Goal: Task Accomplishment & Management: Complete application form

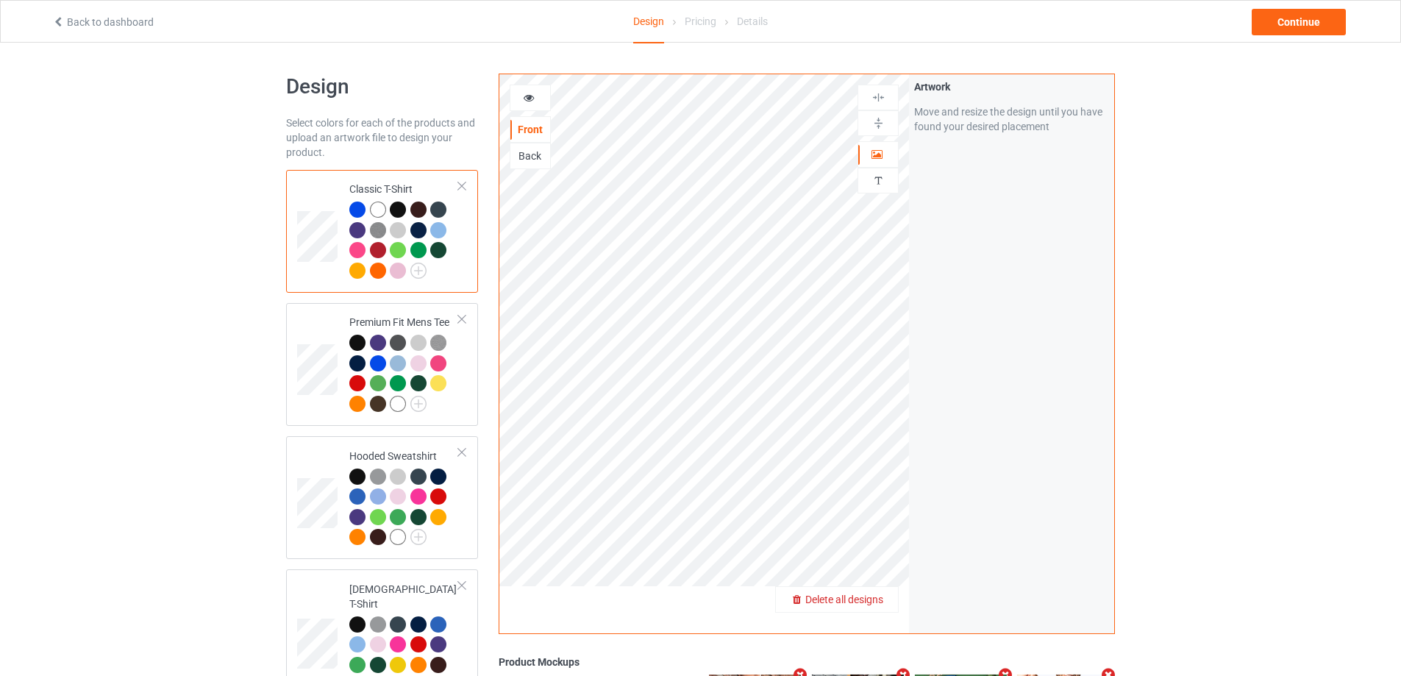
click at [875, 604] on span "Delete all designs" at bounding box center [844, 599] width 78 height 12
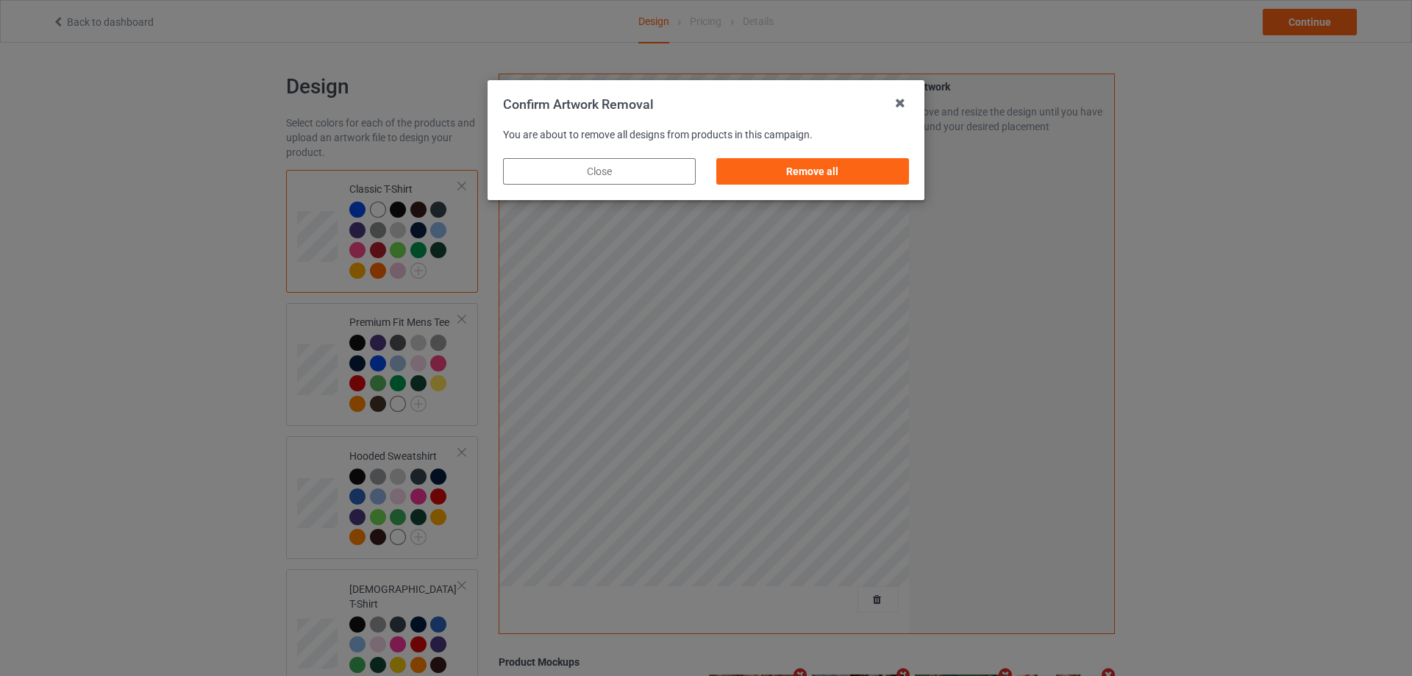
click at [863, 176] on div "Remove all" at bounding box center [812, 171] width 193 height 26
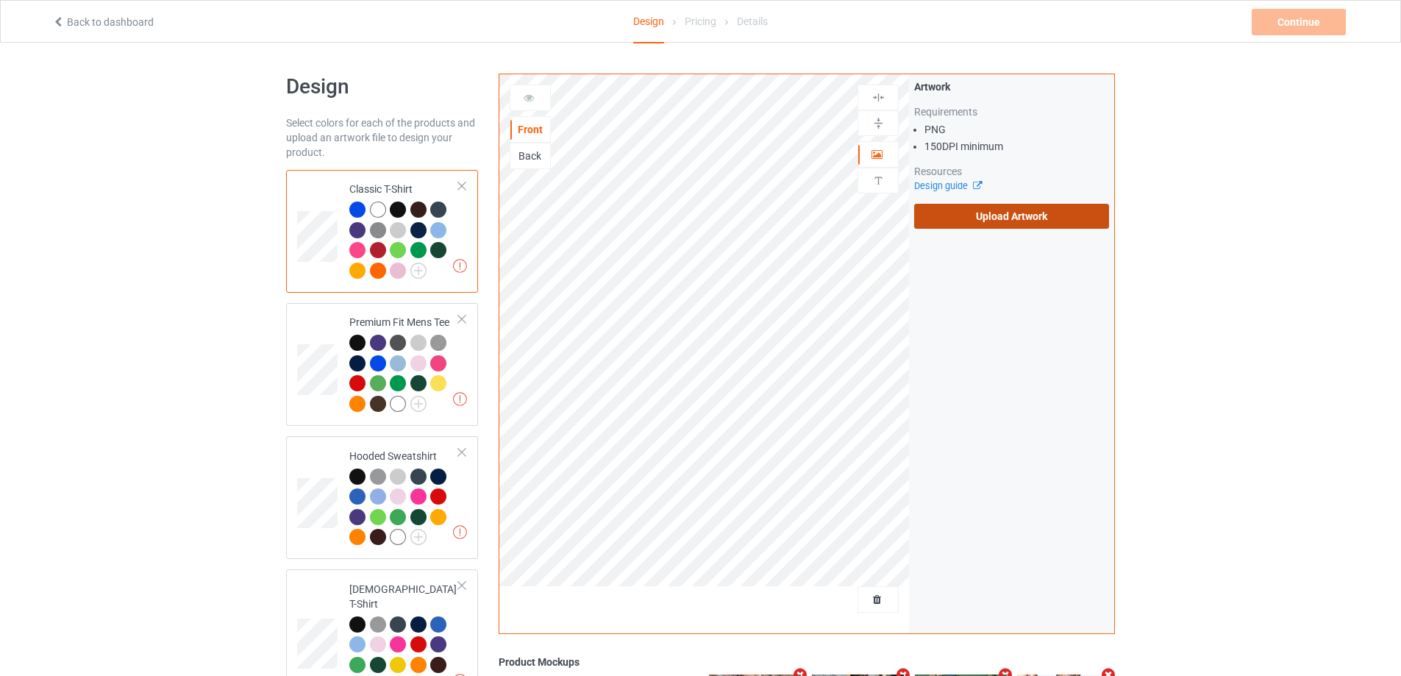
click at [976, 213] on label "Upload Artwork" at bounding box center [1011, 216] width 195 height 25
click at [0, 0] on input "Upload Artwork" at bounding box center [0, 0] width 0 height 0
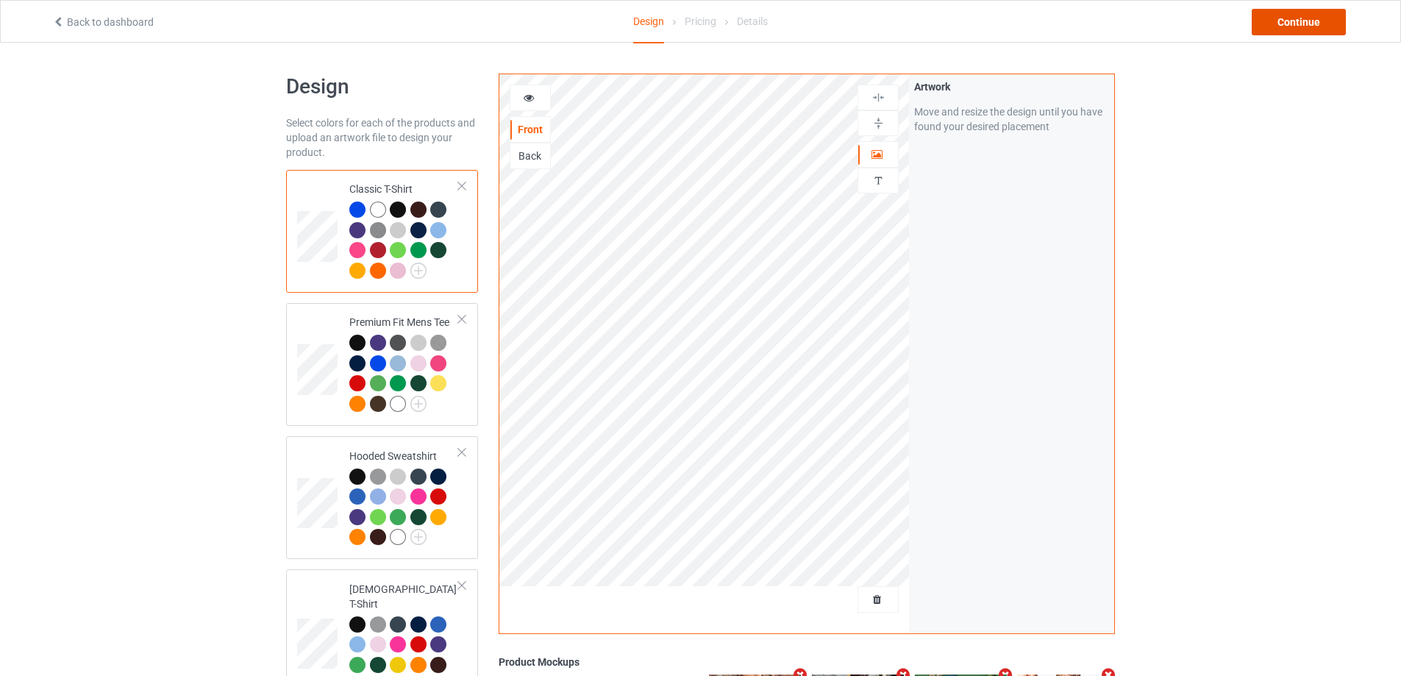
click at [1272, 15] on div "Continue" at bounding box center [1299, 22] width 94 height 26
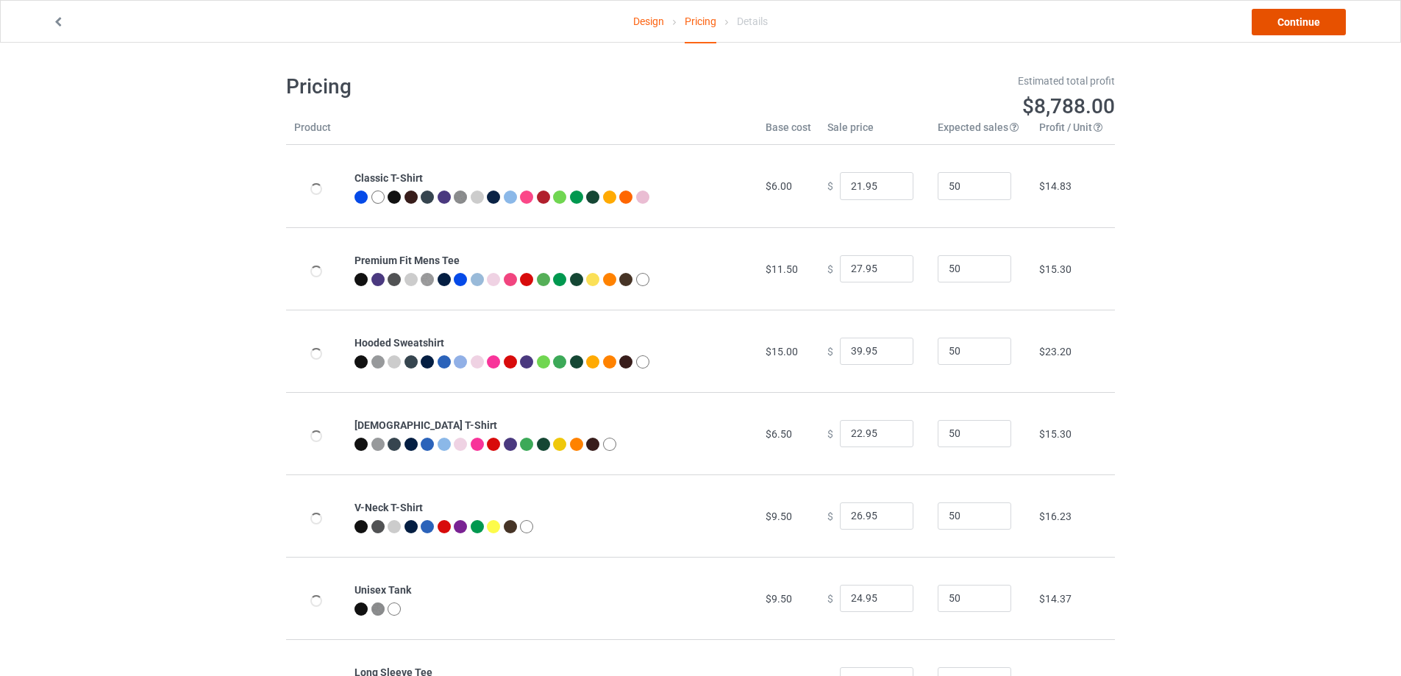
click at [1280, 22] on link "Continue" at bounding box center [1299, 22] width 94 height 26
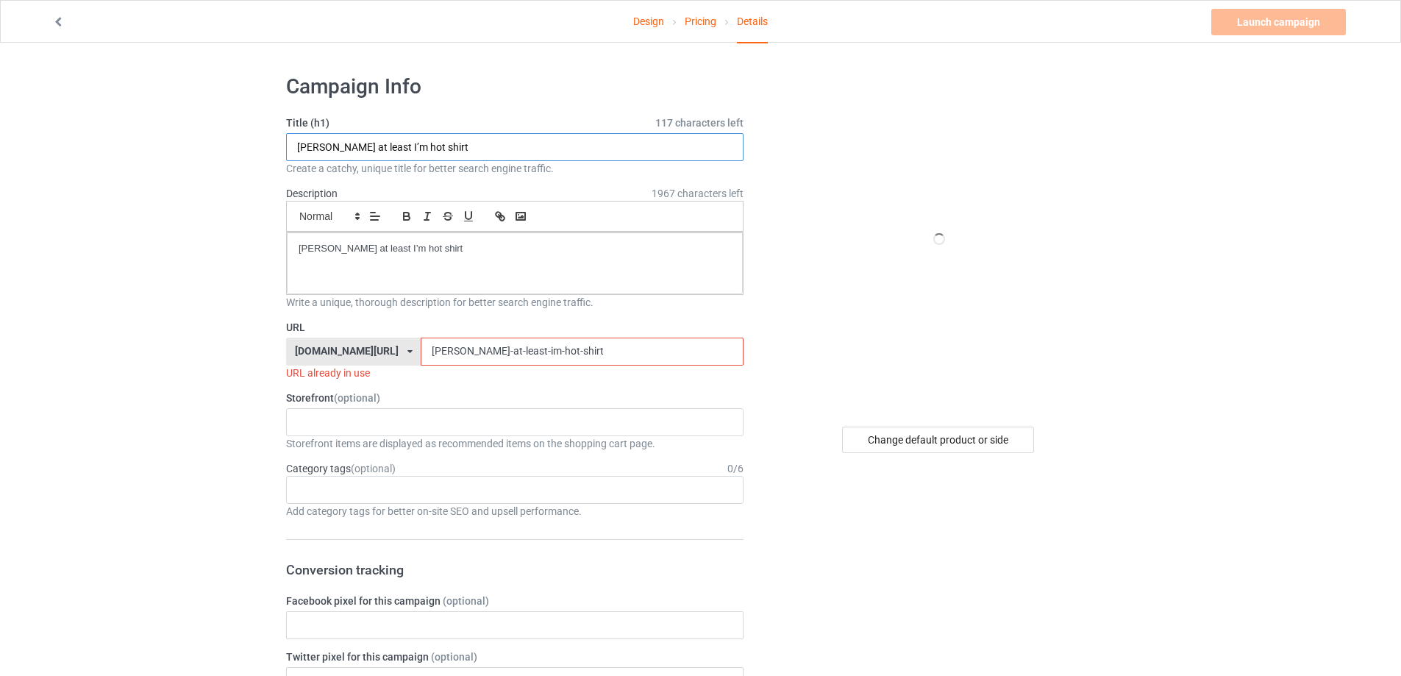
drag, startPoint x: 425, startPoint y: 147, endPoint x: 279, endPoint y: 148, distance: 145.6
paste input "Owl City Lightning"
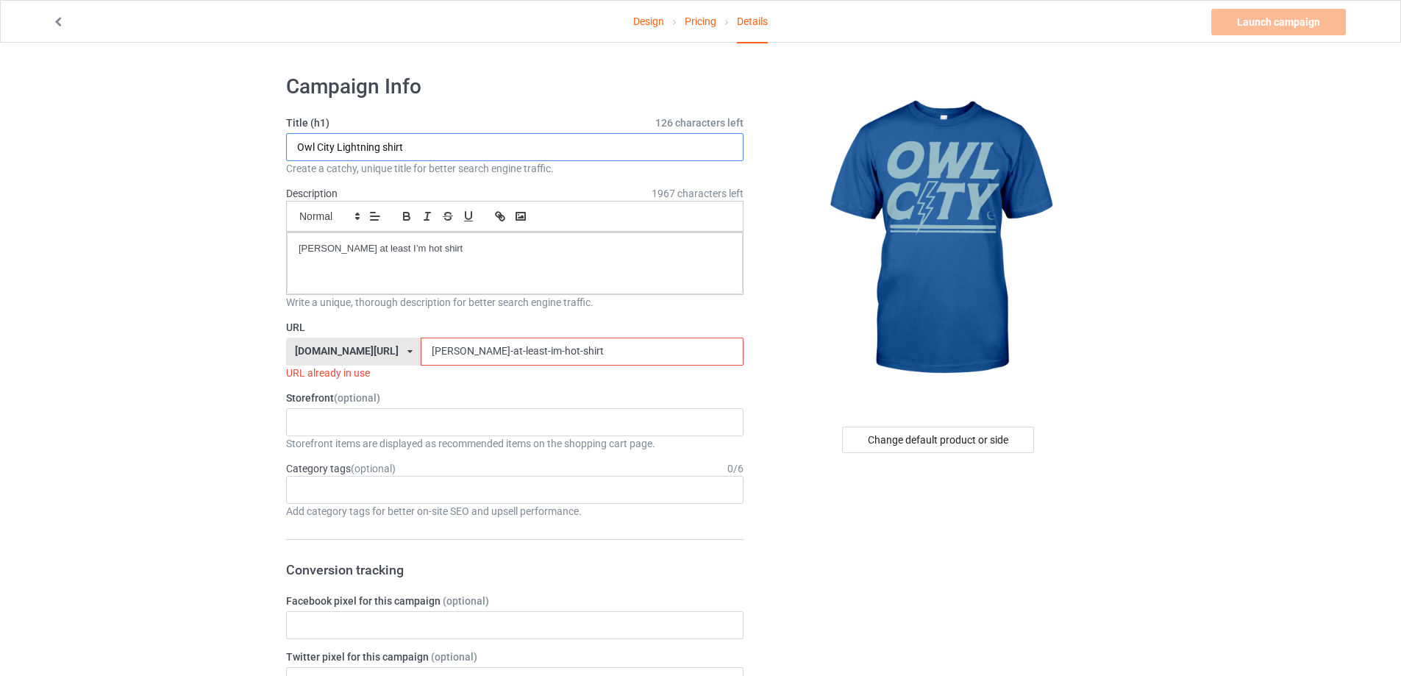
type input "Owl City Lightning shirt"
drag, startPoint x: 351, startPoint y: 240, endPoint x: 207, endPoint y: 240, distance: 144.1
drag, startPoint x: 540, startPoint y: 343, endPoint x: 297, endPoint y: 343, distance: 242.7
click at [296, 343] on div "teechip.com/ teetrendus.com/ teechip.com/ 5cd2f964b197f721e1cad219 587d0d41cee3…" at bounding box center [514, 352] width 457 height 28
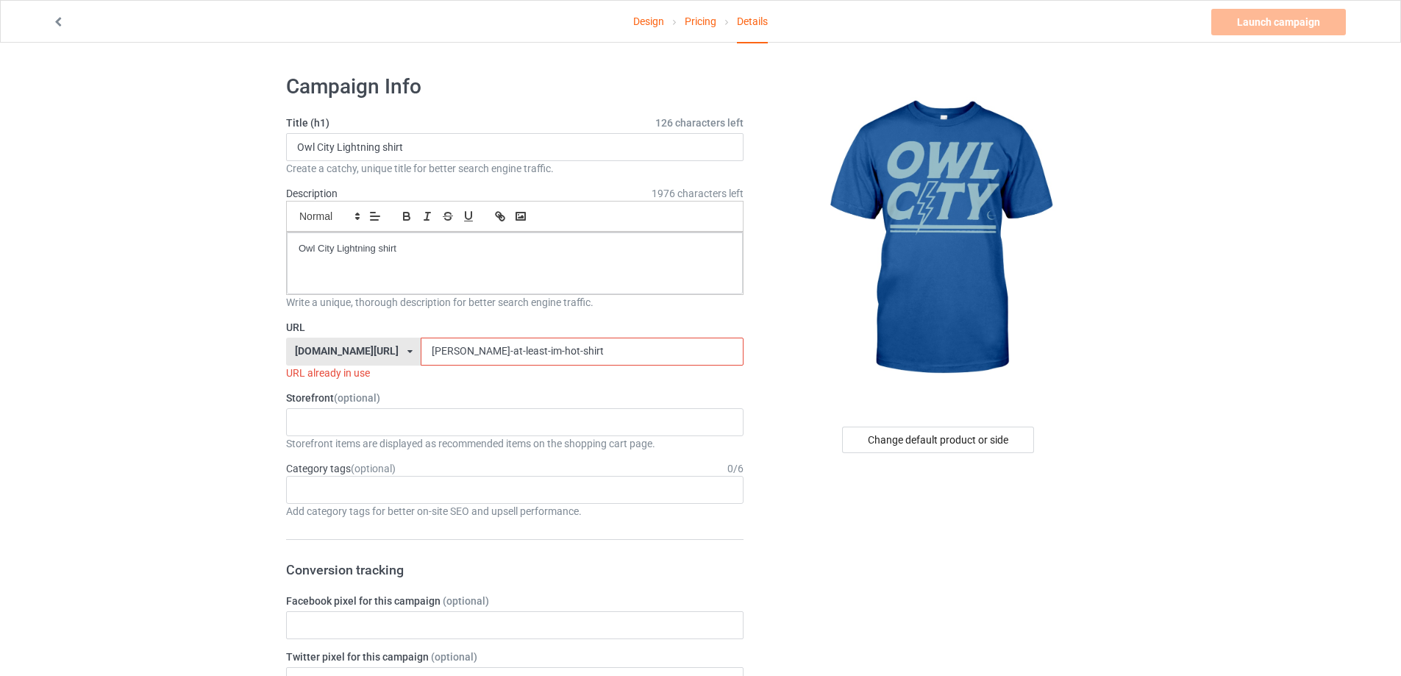
paste input "Owl City Lightning"
drag, startPoint x: 354, startPoint y: 345, endPoint x: 288, endPoint y: 345, distance: 66.2
paste input "owl-city-lightning-"
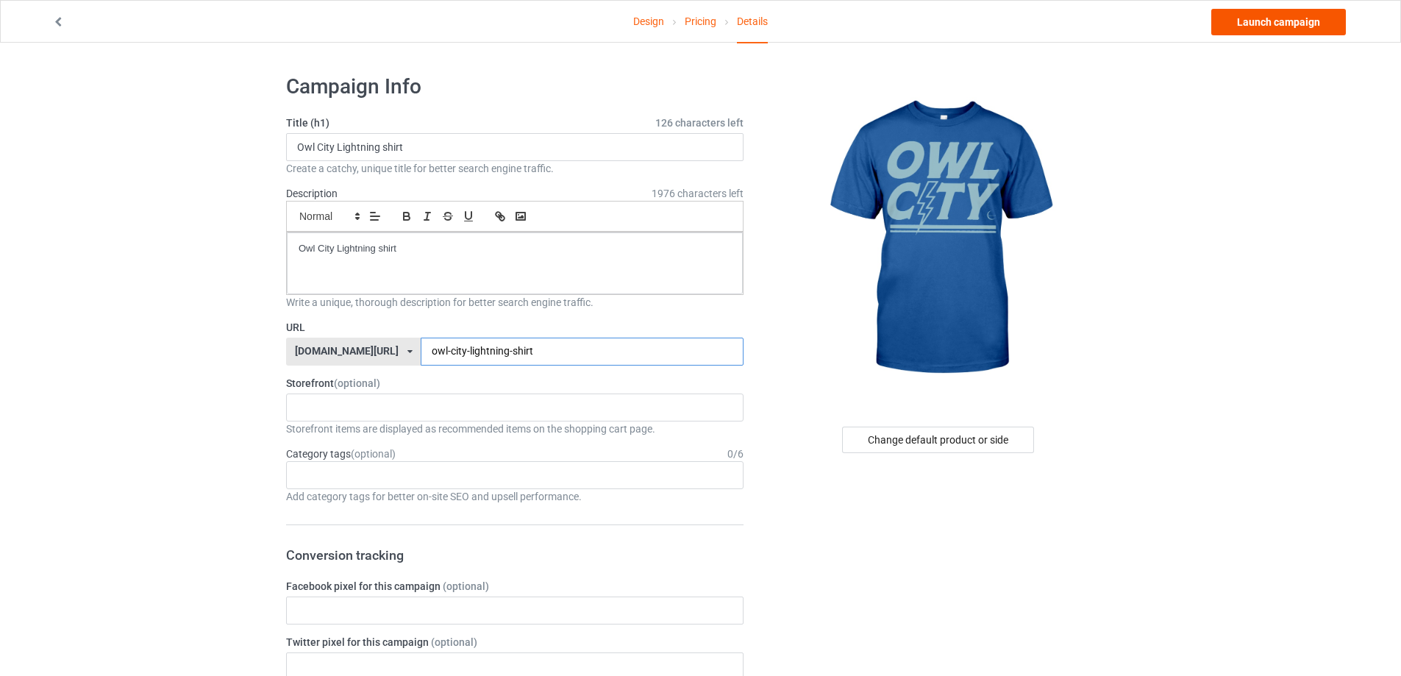
type input "owl-city-lightning-shirt"
click at [1286, 27] on link "Launch campaign" at bounding box center [1278, 22] width 135 height 26
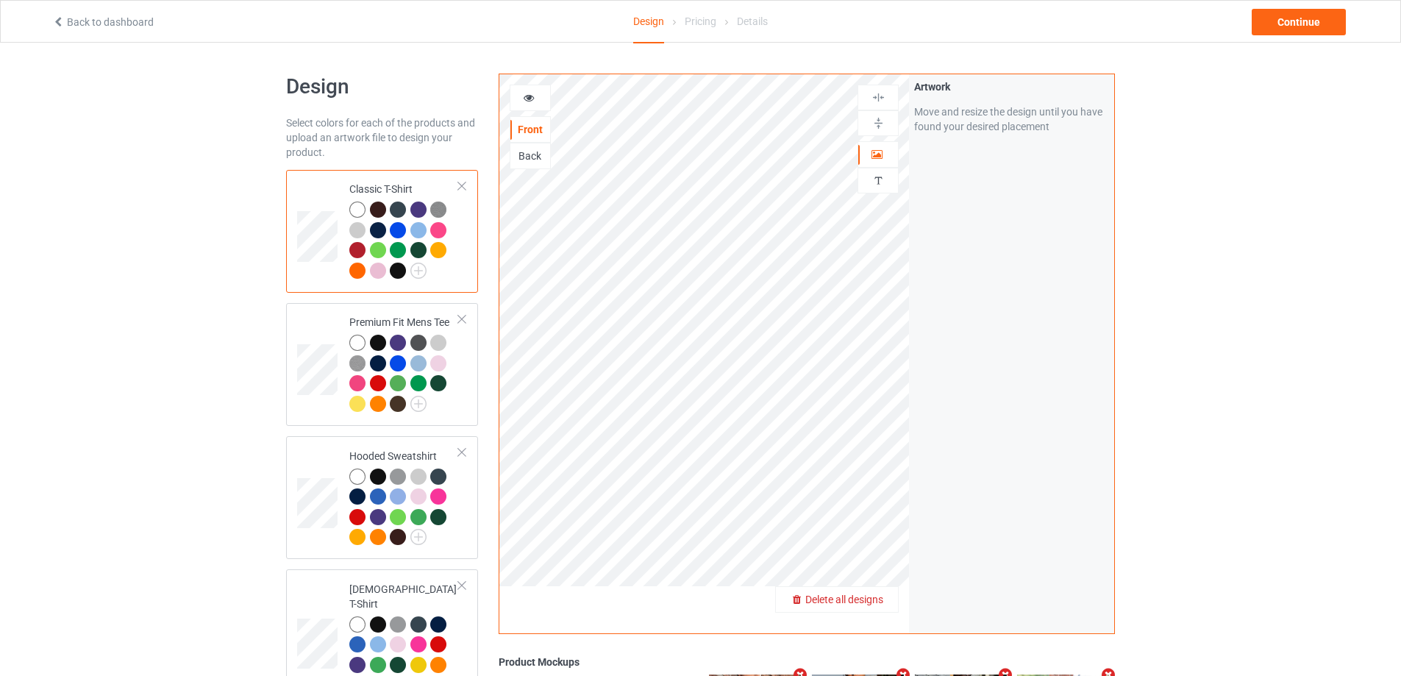
click at [868, 603] on span "Delete all designs" at bounding box center [844, 599] width 78 height 12
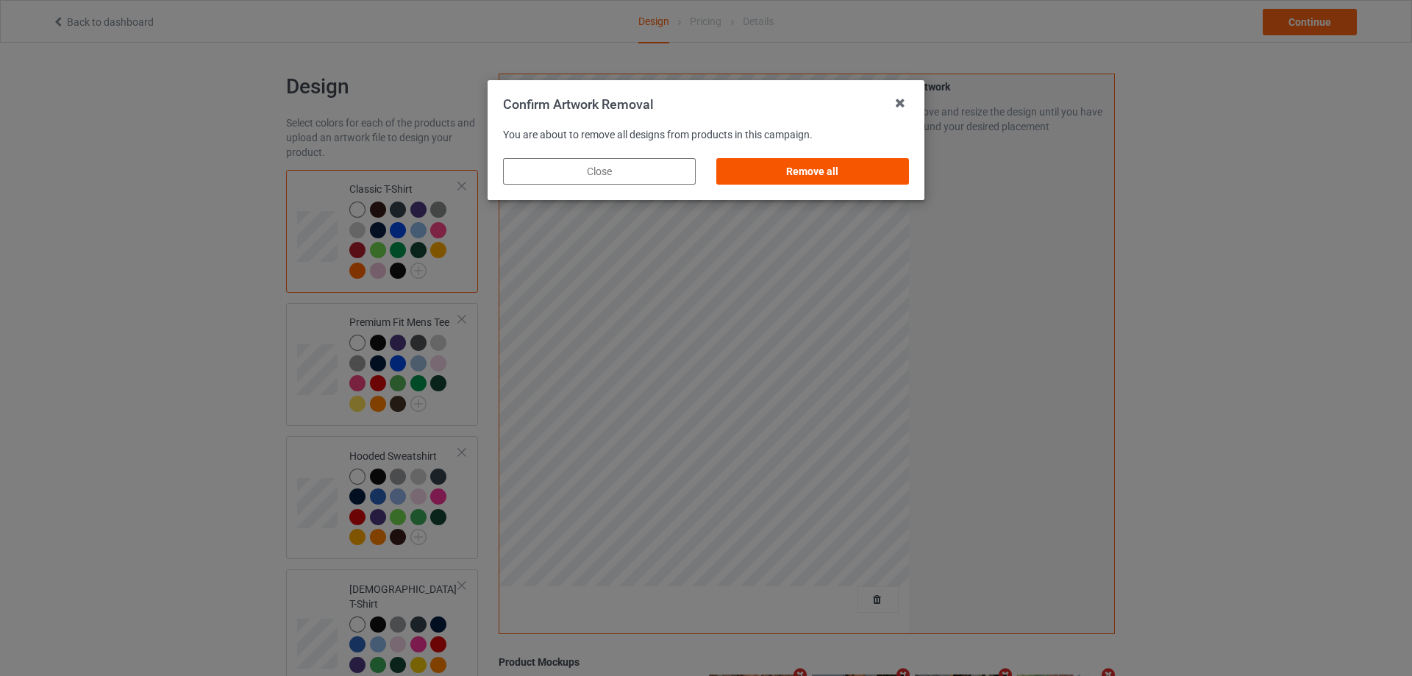
click at [860, 179] on div "Remove all" at bounding box center [812, 171] width 193 height 26
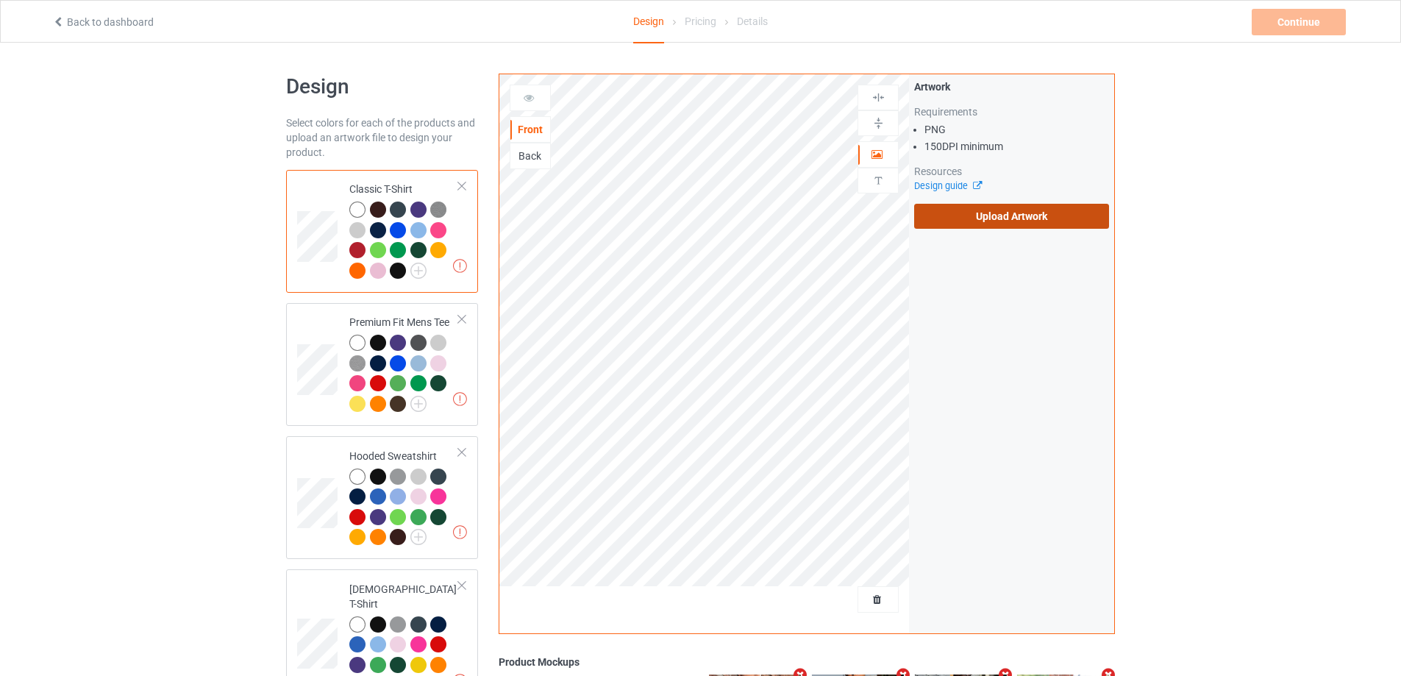
click at [962, 219] on label "Upload Artwork" at bounding box center [1011, 216] width 195 height 25
click at [0, 0] on input "Upload Artwork" at bounding box center [0, 0] width 0 height 0
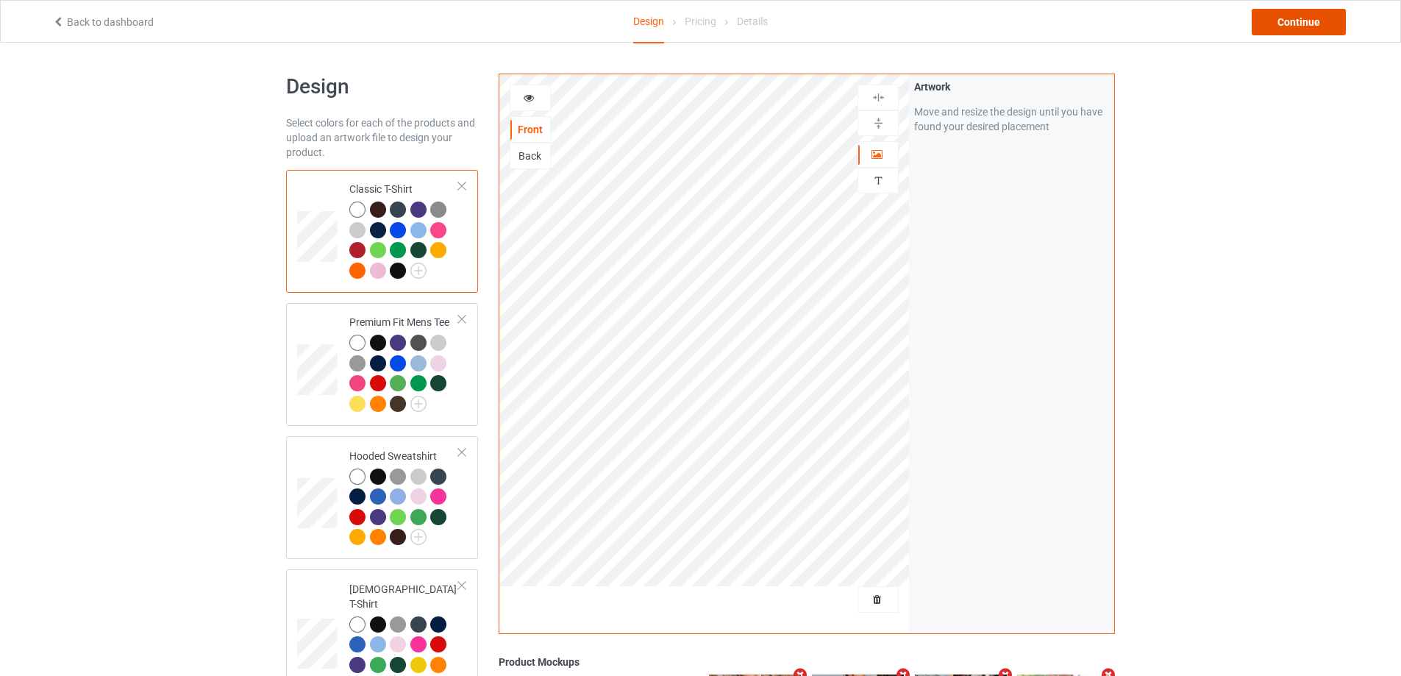
click at [1284, 12] on div "Continue" at bounding box center [1299, 22] width 94 height 26
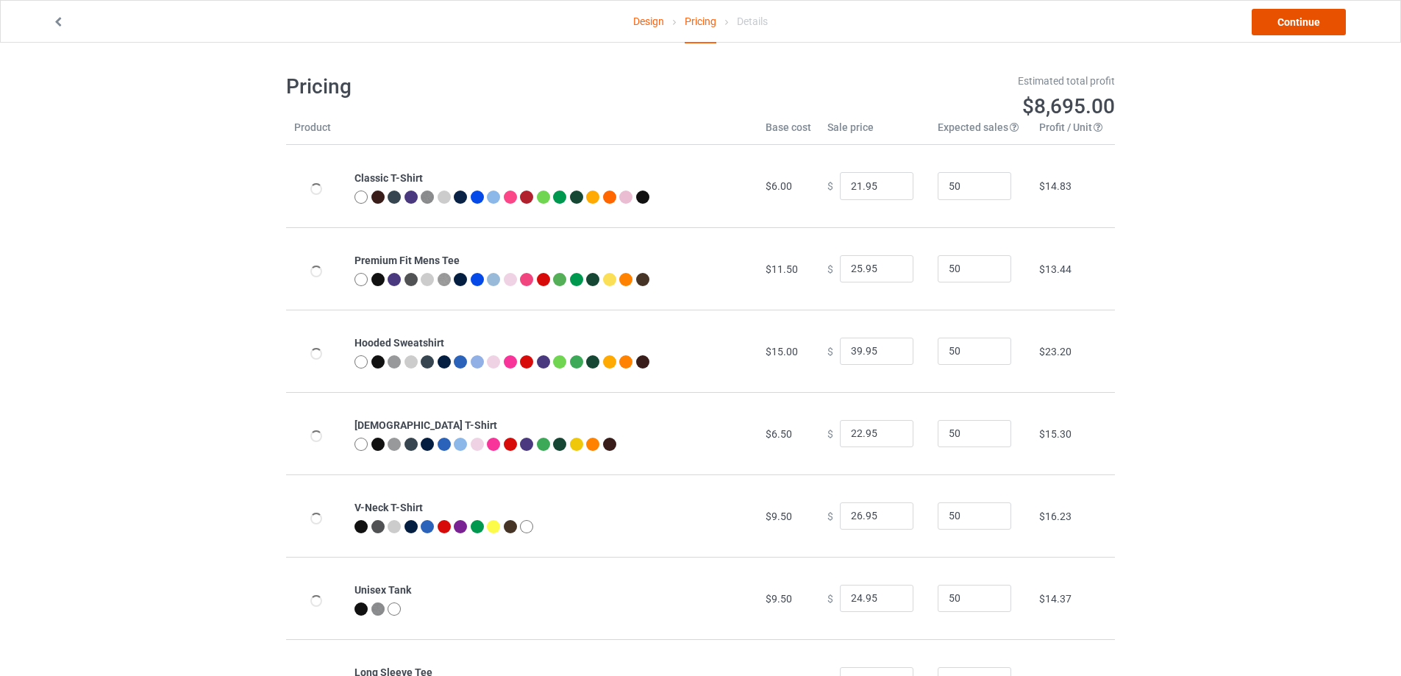
click at [1284, 12] on link "Continue" at bounding box center [1299, 22] width 94 height 26
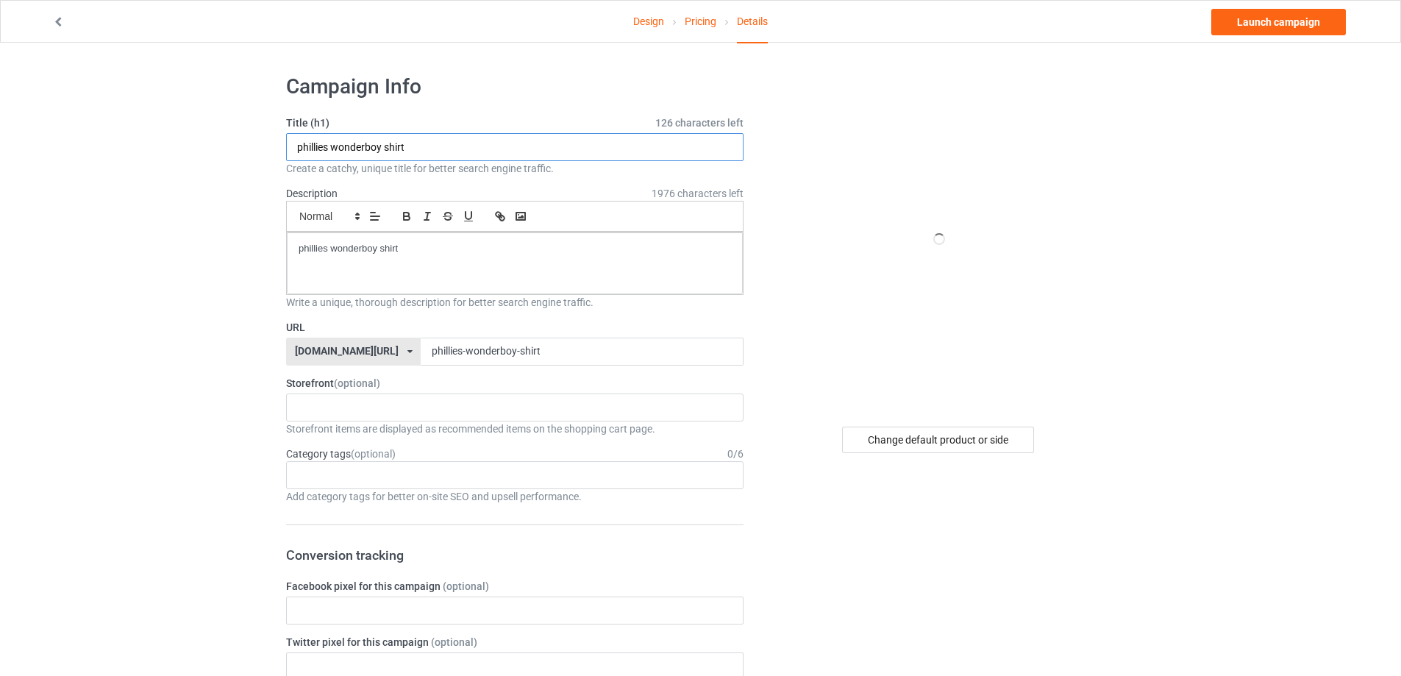
drag, startPoint x: 452, startPoint y: 151, endPoint x: 233, endPoint y: 151, distance: 218.4
paste input "Ninja don’t let the walchers get ya"
type input "Ninja don’t let the walchers get ya shirt"
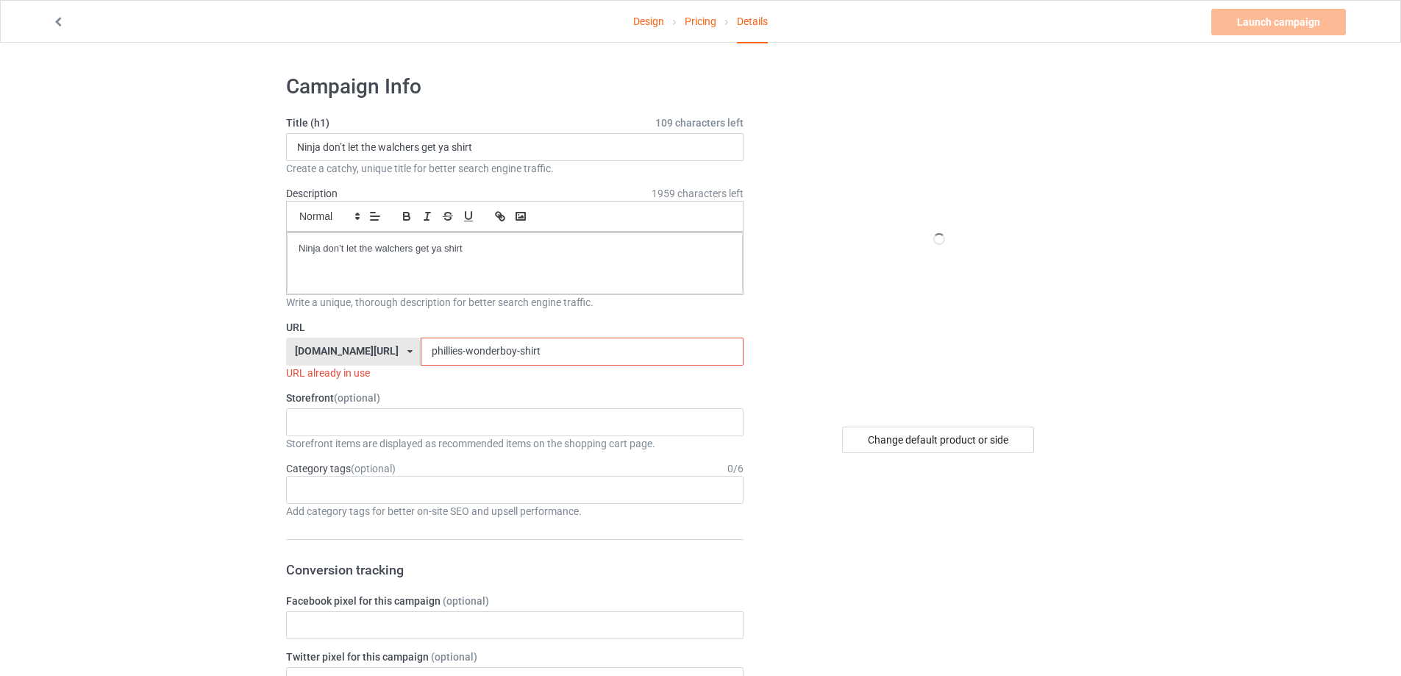
drag, startPoint x: 421, startPoint y: 357, endPoint x: 343, endPoint y: 329, distance: 83.1
paste input "ninja-dont-let-the-walchers-get-ya"
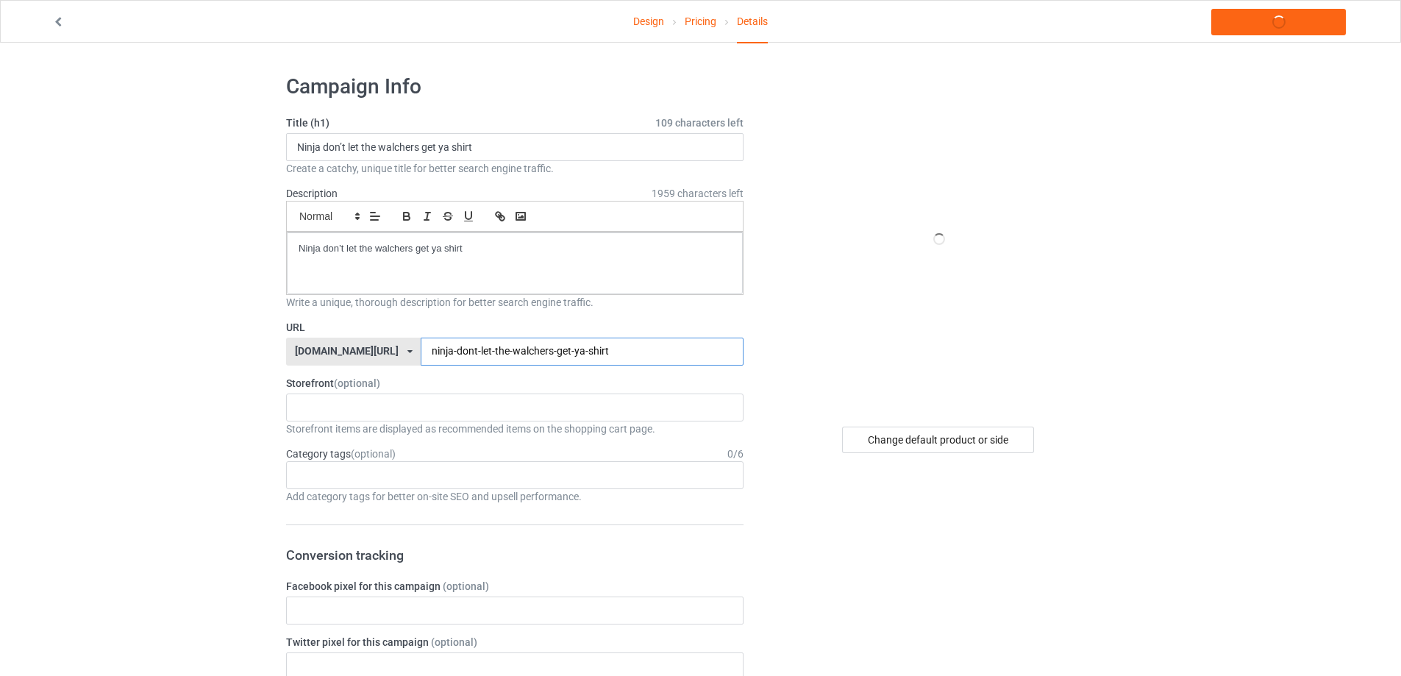
type input "ninja-dont-let-the-walchers-get-ya-shirt"
drag, startPoint x: 508, startPoint y: 243, endPoint x: 250, endPoint y: 251, distance: 258.3
copy p "Ninja don’t let the walchers get ya shirt"
click at [1304, 13] on link "Launch campaign" at bounding box center [1278, 22] width 135 height 26
